Goal: Transaction & Acquisition: Purchase product/service

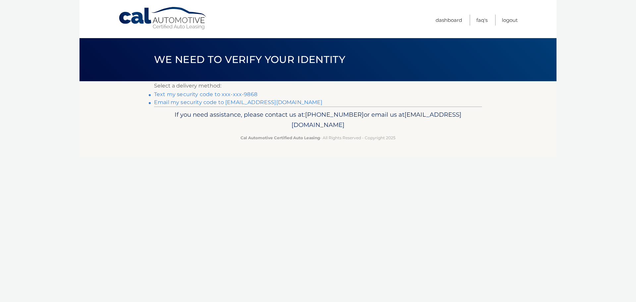
click at [168, 95] on link "Text my security code to xxx-xxx-9868" at bounding box center [205, 94] width 103 height 6
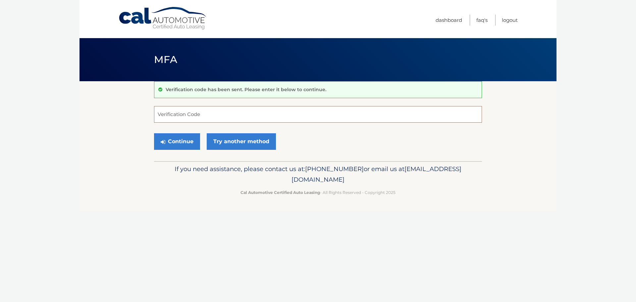
click at [170, 110] on input "Verification Code" at bounding box center [318, 114] width 328 height 17
type input "225168"
click at [178, 136] on button "Continue" at bounding box center [177, 141] width 46 height 17
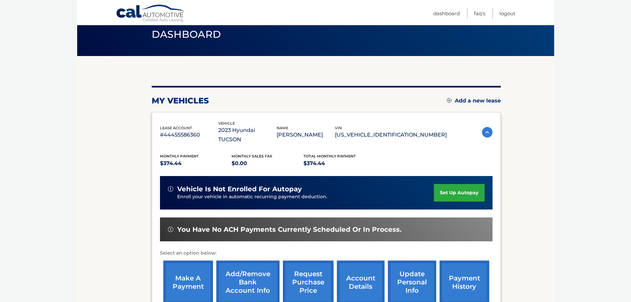
scroll to position [99, 0]
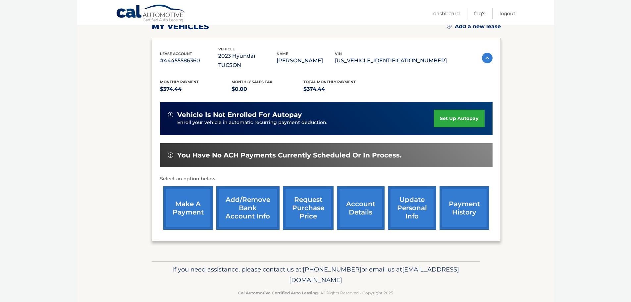
click at [186, 197] on link "make a payment" at bounding box center [188, 207] width 50 height 43
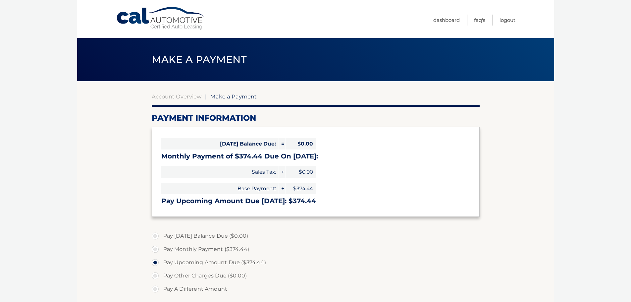
select select "YTA1OGM5YTgtYTEwZi00MDM3LThmYTEtZmE5YjE1ZDViZjI3"
click at [116, 250] on section "Account Overview | Make a Payment Payment Information Today's Balance Due: = $0…" at bounding box center [315, 252] width 477 height 342
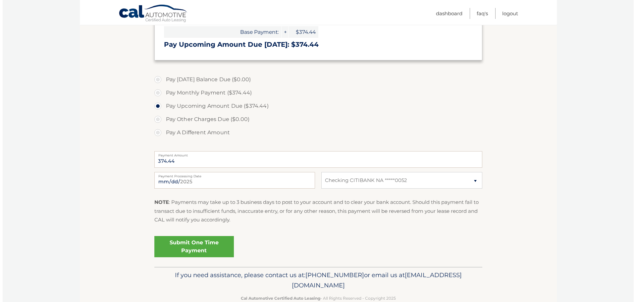
scroll to position [166, 0]
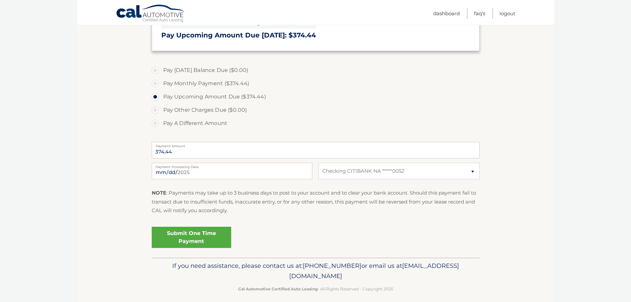
click at [201, 236] on link "Submit One Time Payment" at bounding box center [191, 236] width 79 height 21
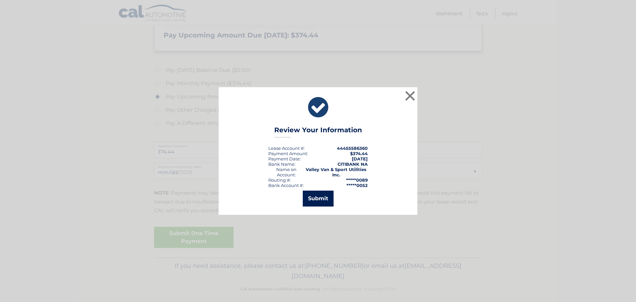
click at [319, 195] on button "Submit" at bounding box center [318, 198] width 31 height 16
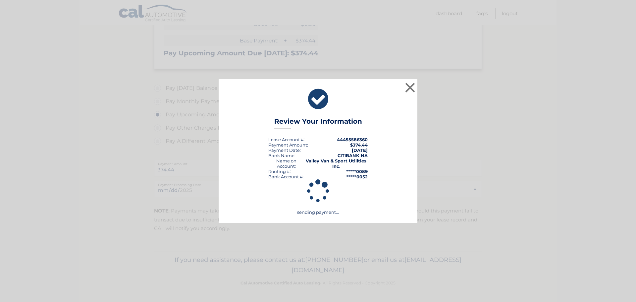
scroll to position [148, 0]
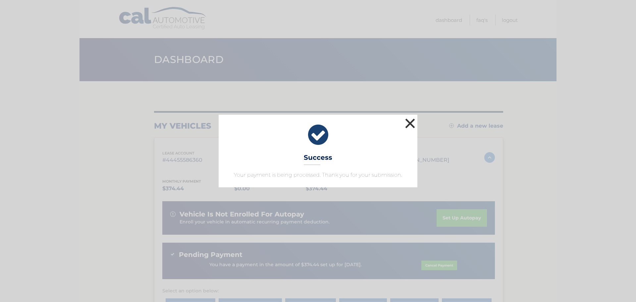
click at [411, 122] on button "×" at bounding box center [409, 123] width 13 height 13
